Goal: Task Accomplishment & Management: Manage account settings

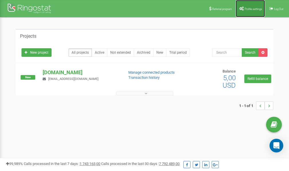
click at [249, 10] on span "Profile settings" at bounding box center [252, 8] width 17 height 3
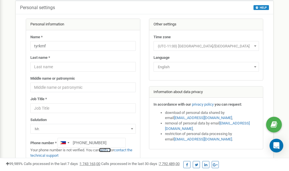
click at [107, 151] on link "verify it" at bounding box center [105, 150] width 12 height 4
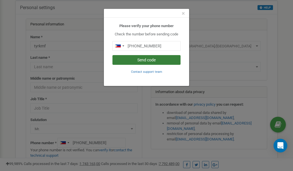
click at [151, 60] on button "Send code" at bounding box center [146, 60] width 68 height 10
